Goal: Find specific page/section: Find specific page/section

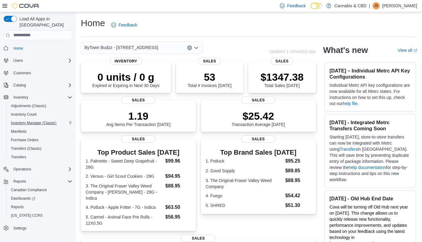
click at [24, 120] on span "Inventory Manager (Classic)" at bounding box center [34, 122] width 46 height 5
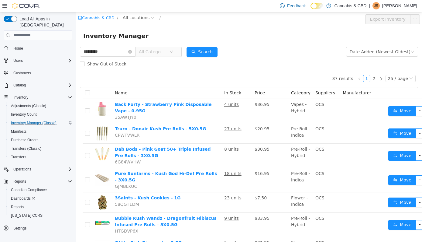
type input "*********"
click at [177, 55] on span "All Categories" at bounding box center [156, 52] width 42 height 10
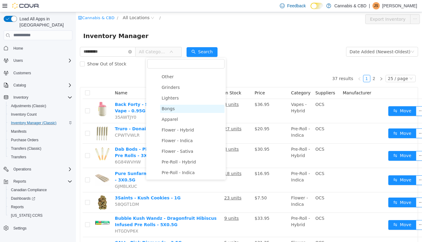
scroll to position [94, 0]
click at [181, 142] on span "Flower - Indica" at bounding box center [177, 139] width 31 height 5
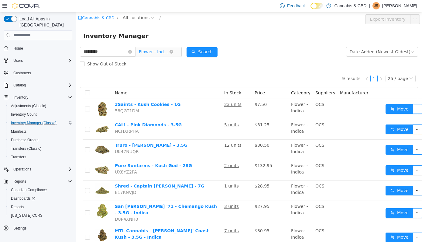
click at [177, 51] on span "Flower - Indica" at bounding box center [156, 52] width 42 height 10
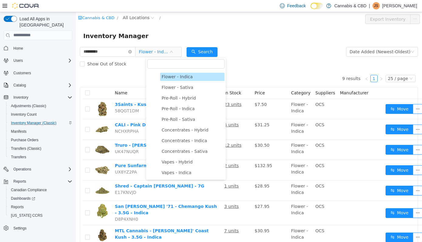
scroll to position [158, 0]
click at [181, 109] on span "Pre-Roll - Indica" at bounding box center [178, 108] width 33 height 5
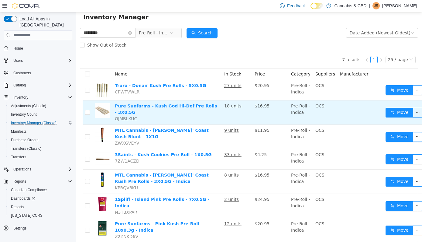
scroll to position [0, 0]
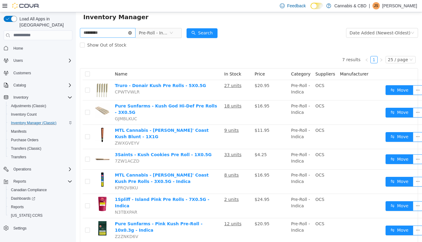
click at [132, 32] on icon "icon: close-circle" at bounding box center [130, 33] width 4 height 4
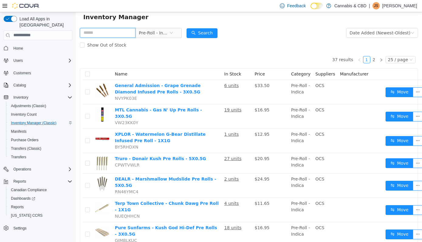
click at [108, 31] on input "text" at bounding box center [108, 33] width 56 height 10
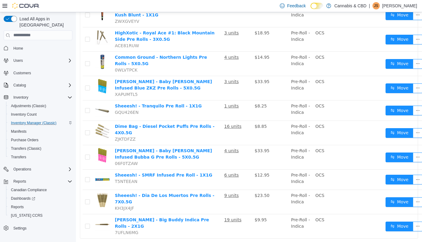
scroll to position [463, 0]
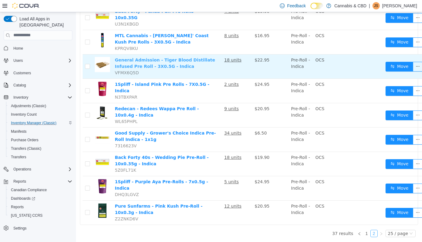
scroll to position [151, 0]
